Goal: Information Seeking & Learning: Understand process/instructions

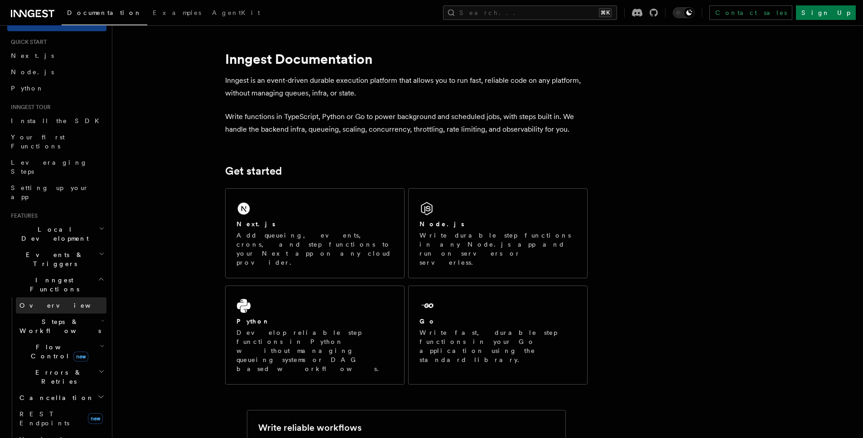
scroll to position [24, 0]
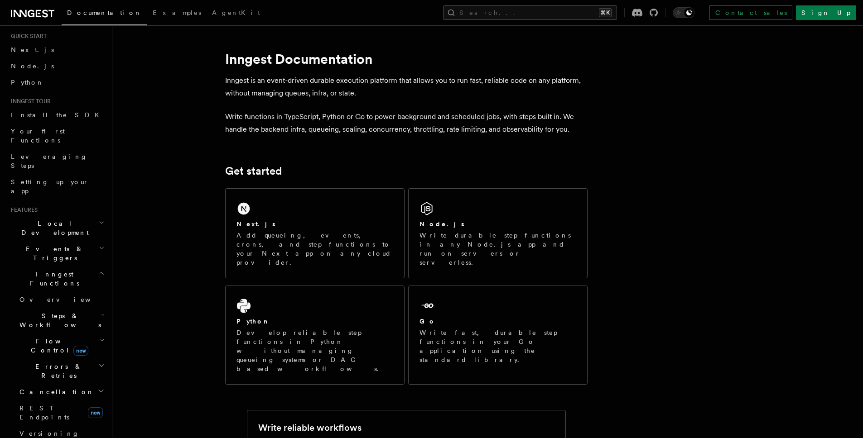
click at [84, 241] on h2 "Events & Triggers" at bounding box center [56, 253] width 99 height 25
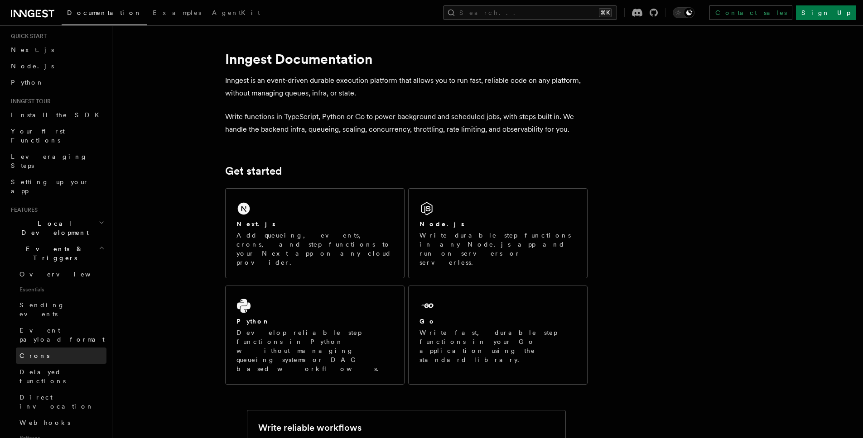
click at [65, 348] on link "Crons" at bounding box center [61, 356] width 91 height 16
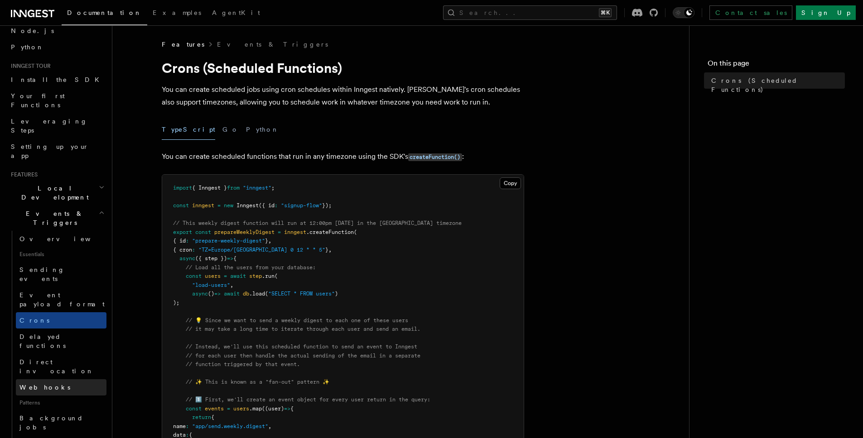
scroll to position [65, 0]
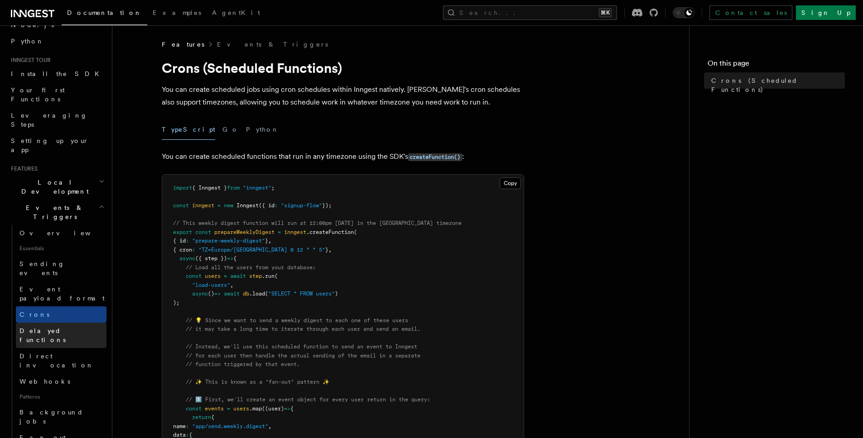
click at [59, 327] on span "Delayed functions" at bounding box center [42, 335] width 46 height 16
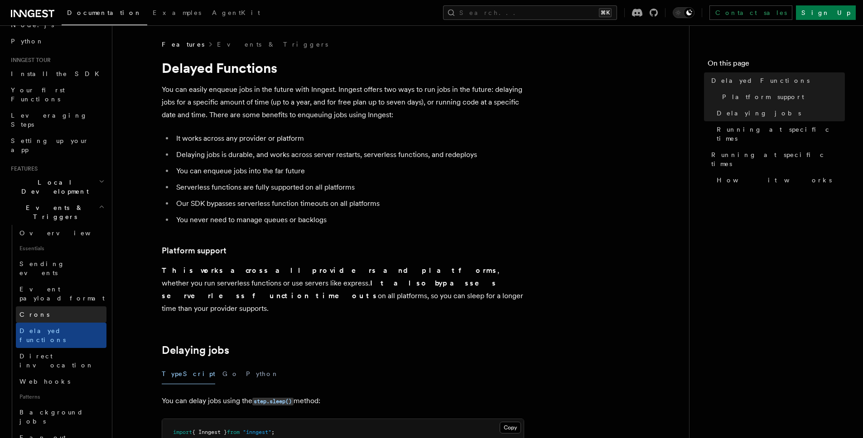
click at [58, 307] on link "Crons" at bounding box center [61, 315] width 91 height 16
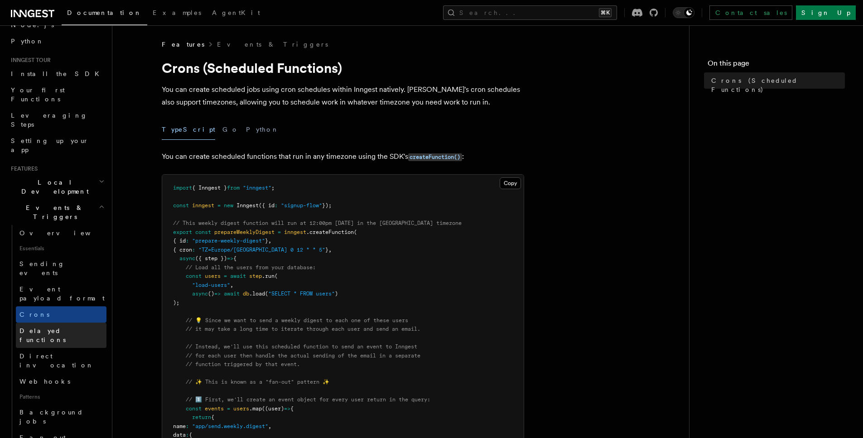
click at [62, 327] on span "Delayed functions" at bounding box center [42, 335] width 46 height 16
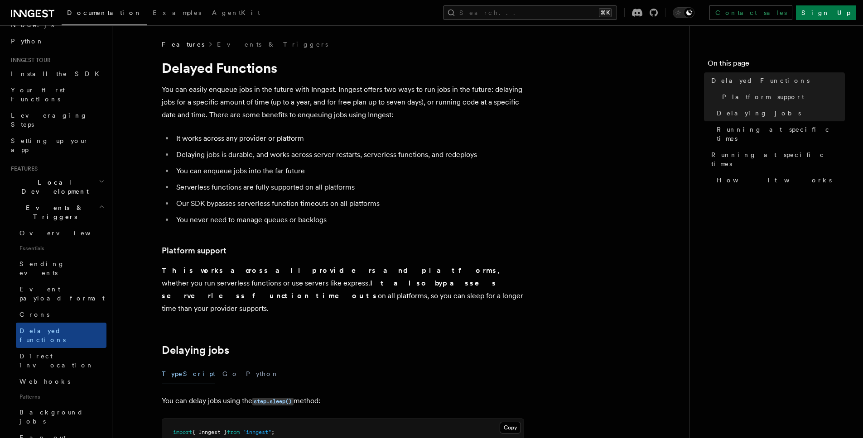
click at [178, 69] on h1 "Delayed Functions" at bounding box center [343, 68] width 362 height 16
drag, startPoint x: 178, startPoint y: 69, endPoint x: 226, endPoint y: 71, distance: 48.9
click at [226, 71] on h1 "Delayed Functions" at bounding box center [343, 68] width 362 height 16
copy h1 "Delayed Functions"
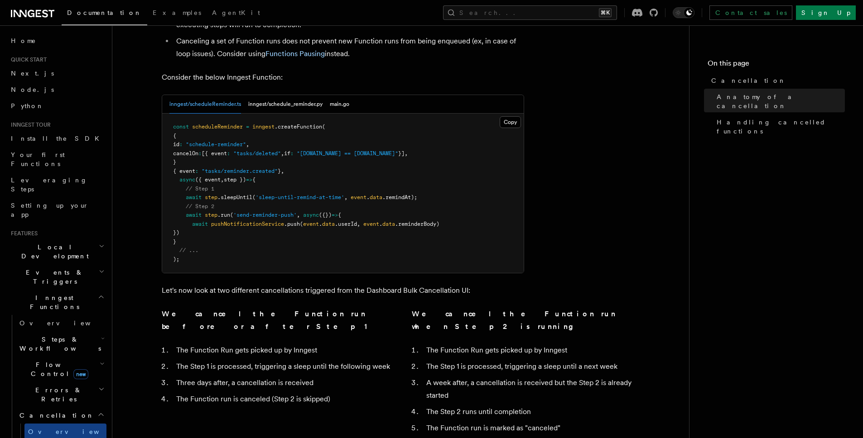
scroll to position [438, 0]
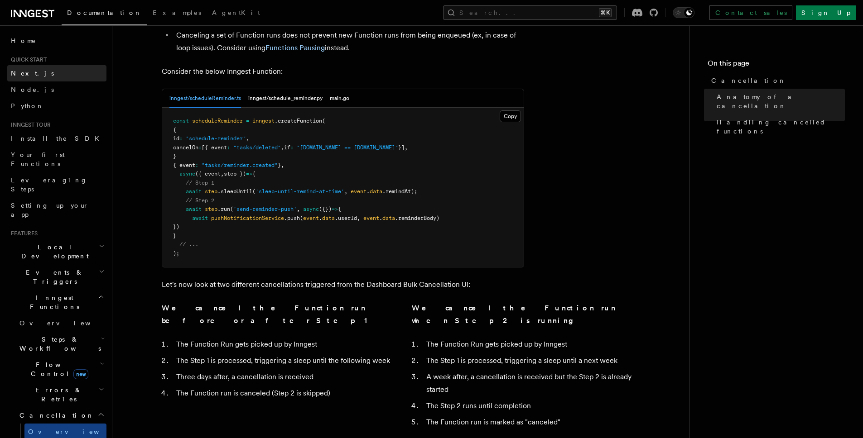
click at [37, 70] on link "Next.js" at bounding box center [56, 73] width 99 height 16
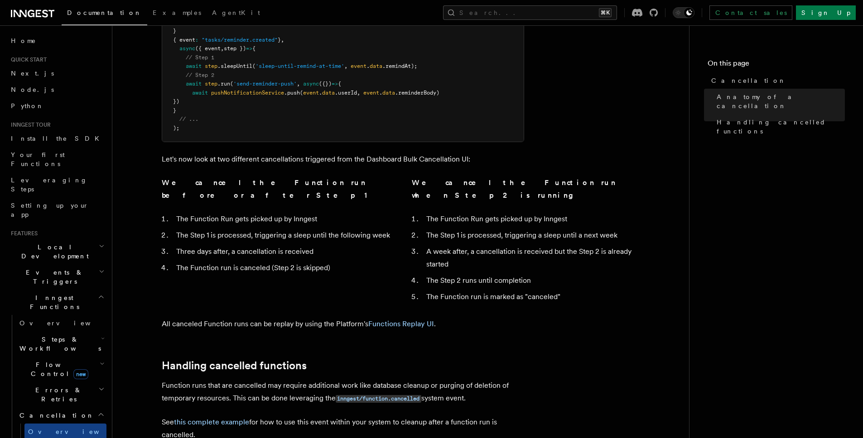
scroll to position [656, 0]
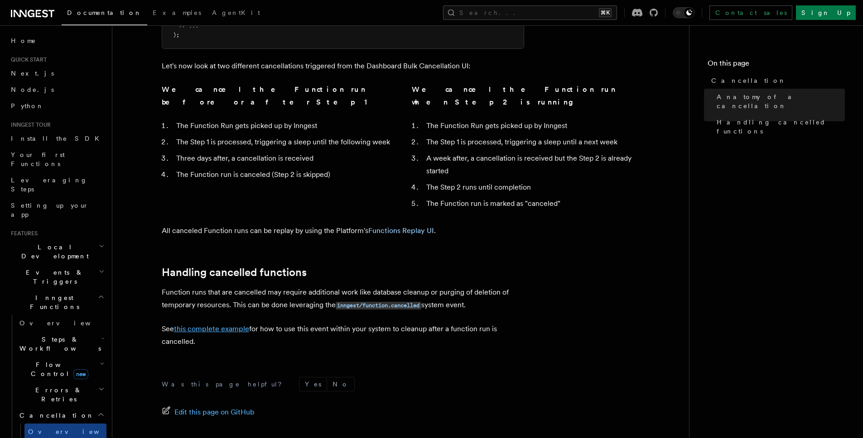
click at [234, 325] on link "this complete example" at bounding box center [211, 329] width 75 height 9
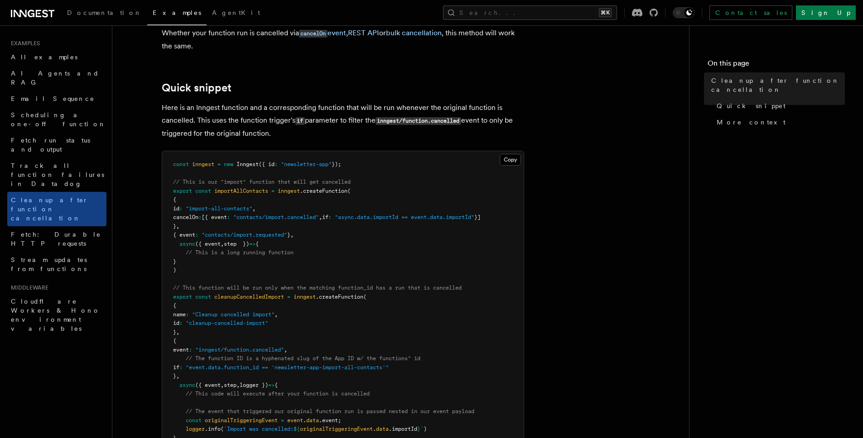
scroll to position [186, 0]
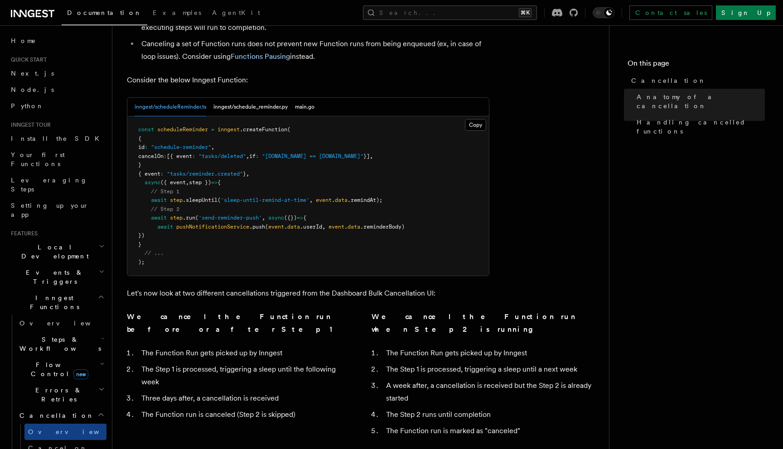
scroll to position [430, 0]
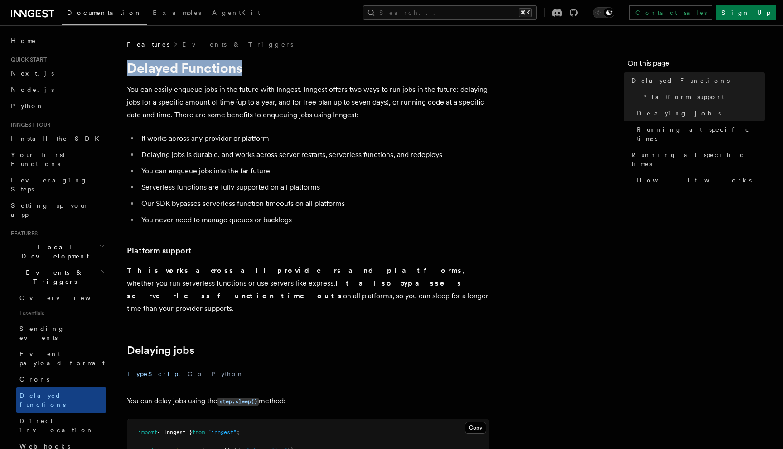
scroll to position [65, 0]
